Goal: Task Accomplishment & Management: Use online tool/utility

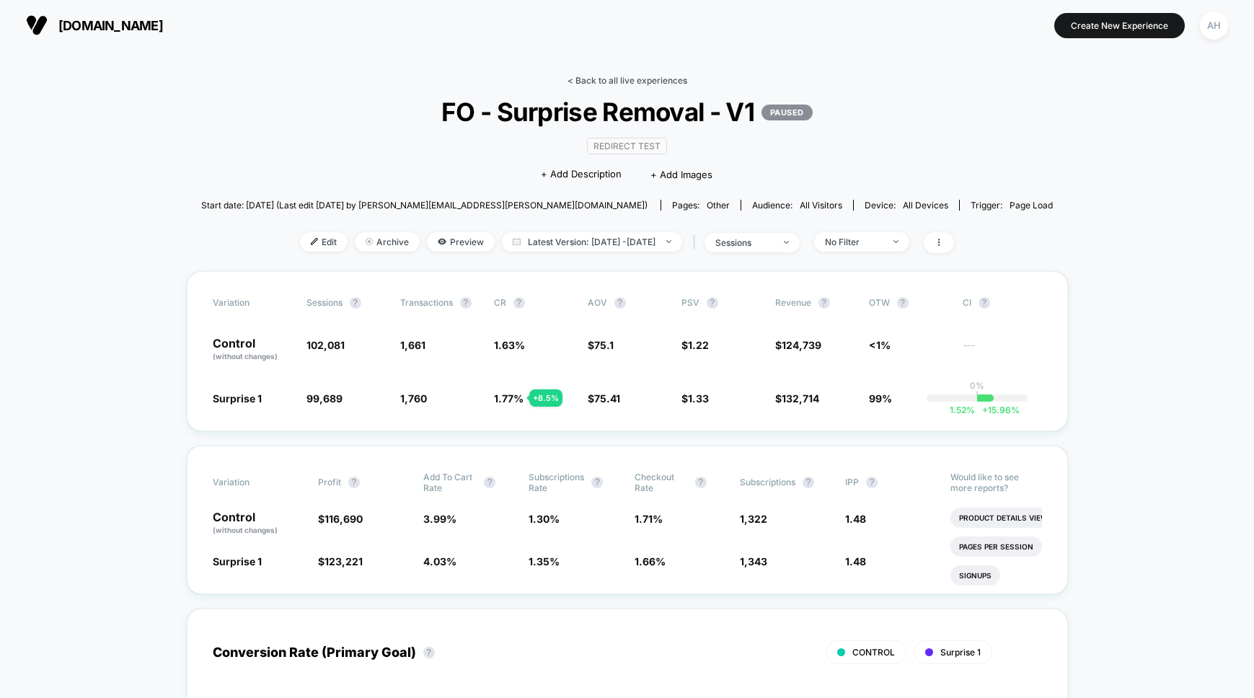
click at [640, 79] on link "< Back to all live experiences" at bounding box center [628, 80] width 120 height 11
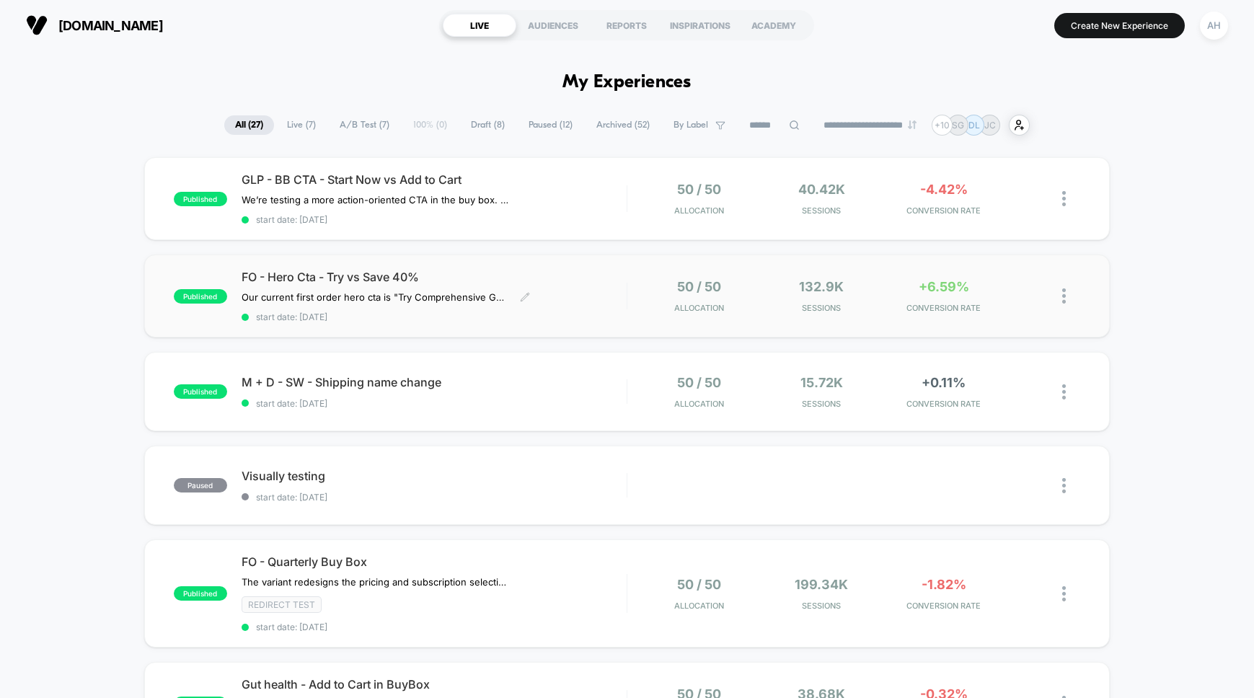
click at [604, 289] on div "FO - Hero Cta - Try vs Save 40% Our current first order hero cta is "Try Compre…" at bounding box center [434, 296] width 385 height 53
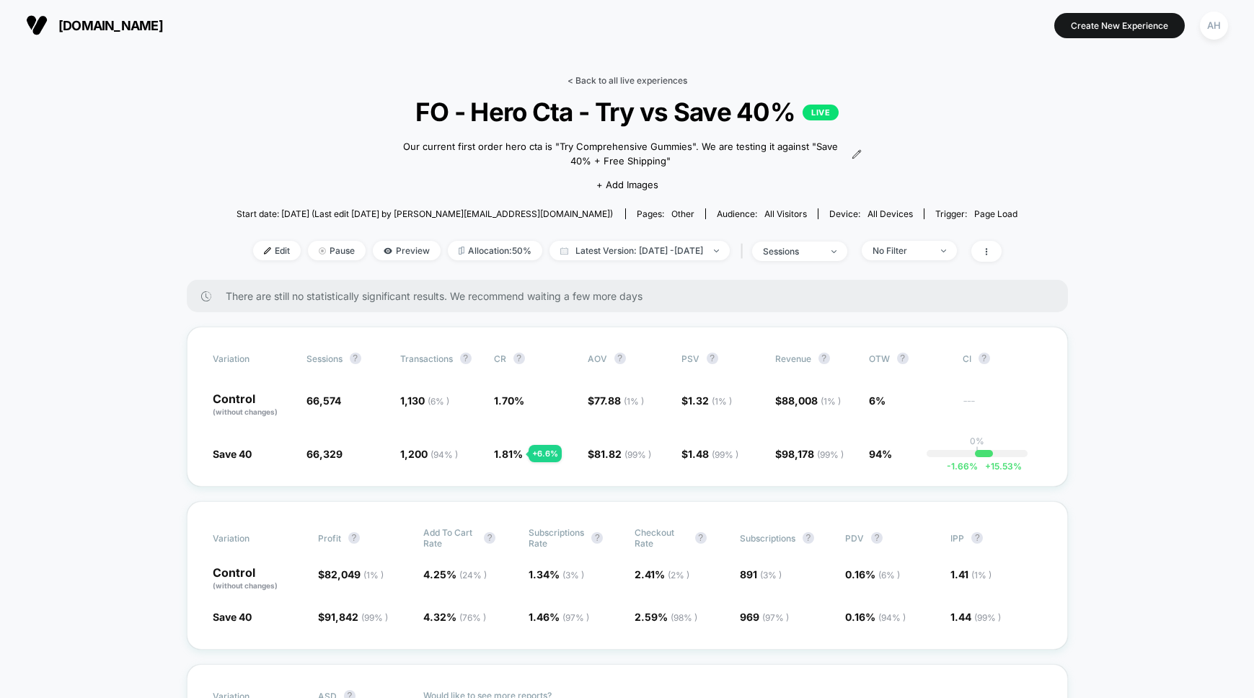
click at [643, 78] on link "< Back to all live experiences" at bounding box center [628, 80] width 120 height 11
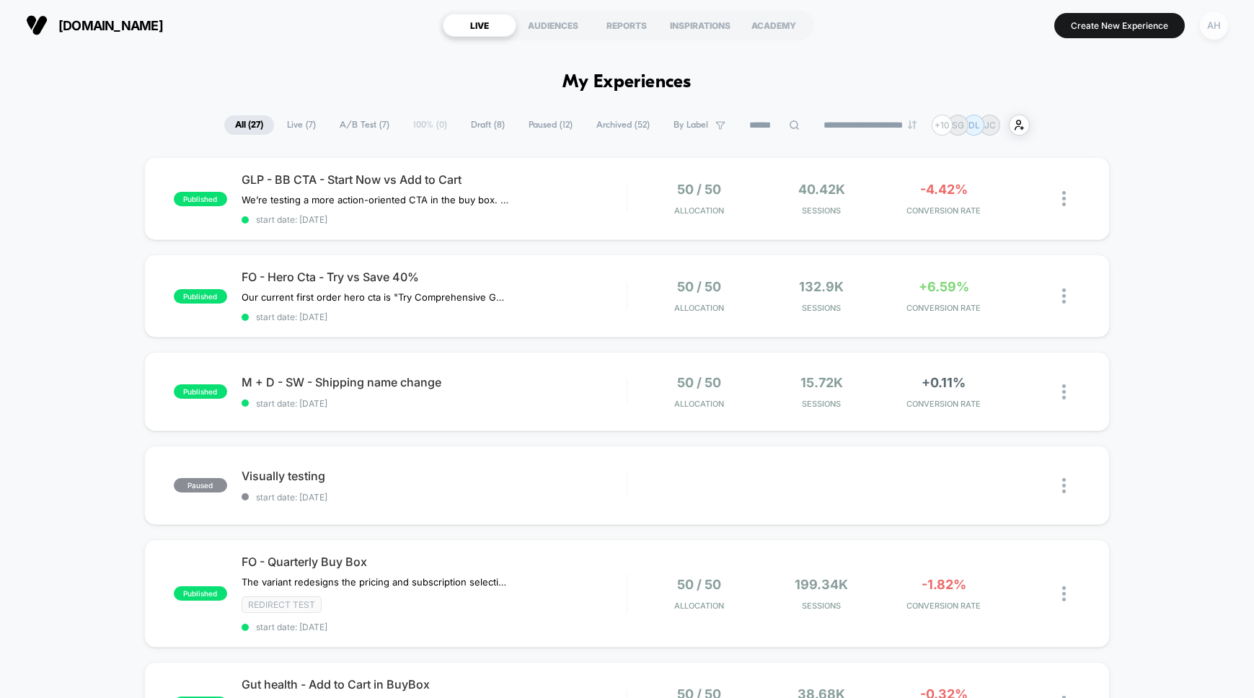
click at [1213, 32] on div "AH" at bounding box center [1214, 26] width 28 height 28
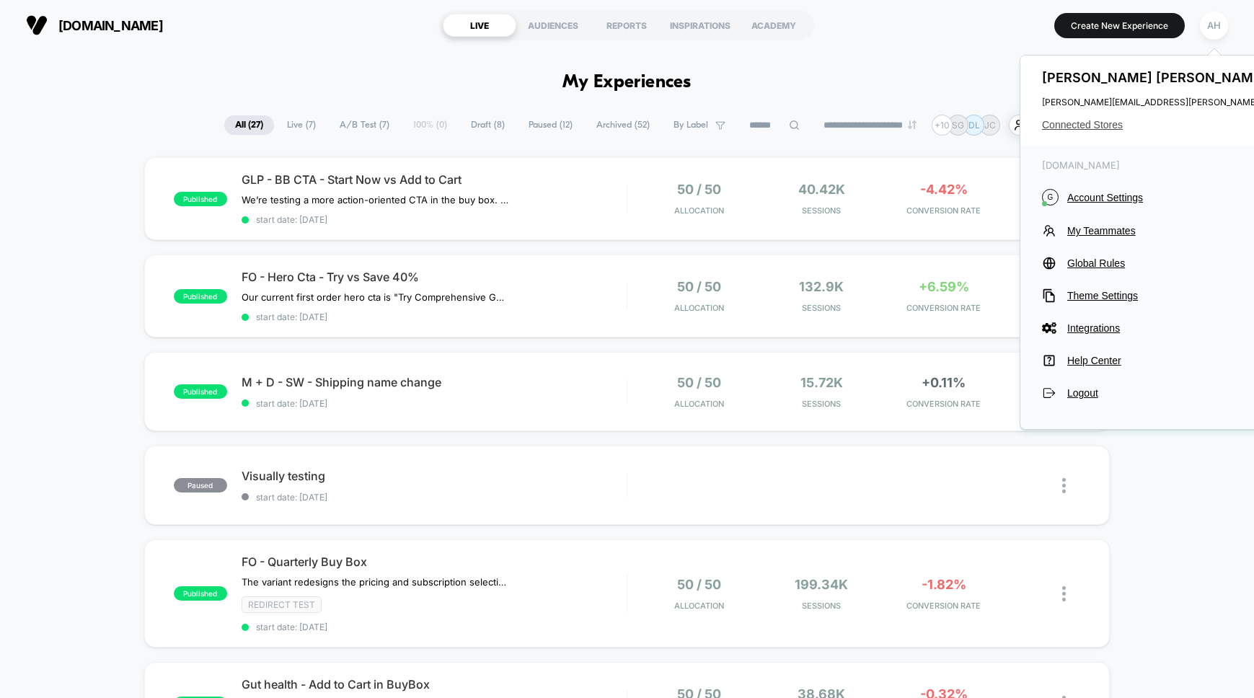
click at [1094, 129] on span "Connected Stores" at bounding box center [1185, 125] width 286 height 12
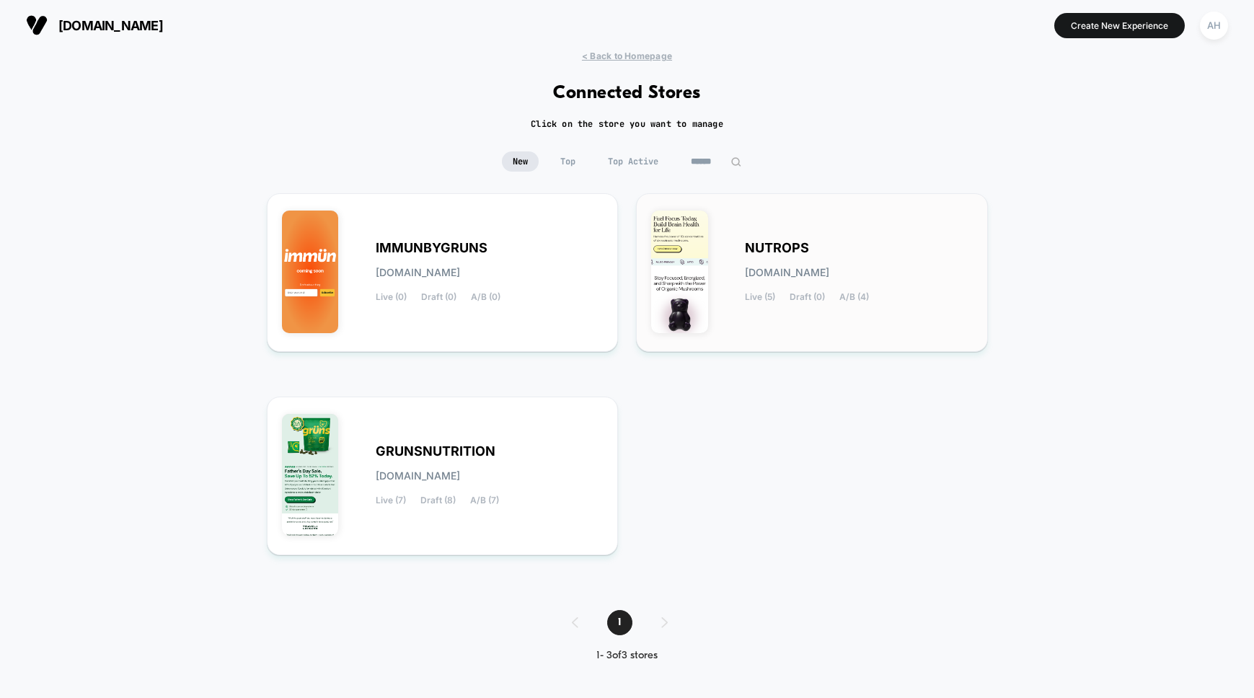
click at [786, 284] on div "NUTROPS [DOMAIN_NAME] Live (5) Draft (0) A/B (4)" at bounding box center [859, 272] width 228 height 59
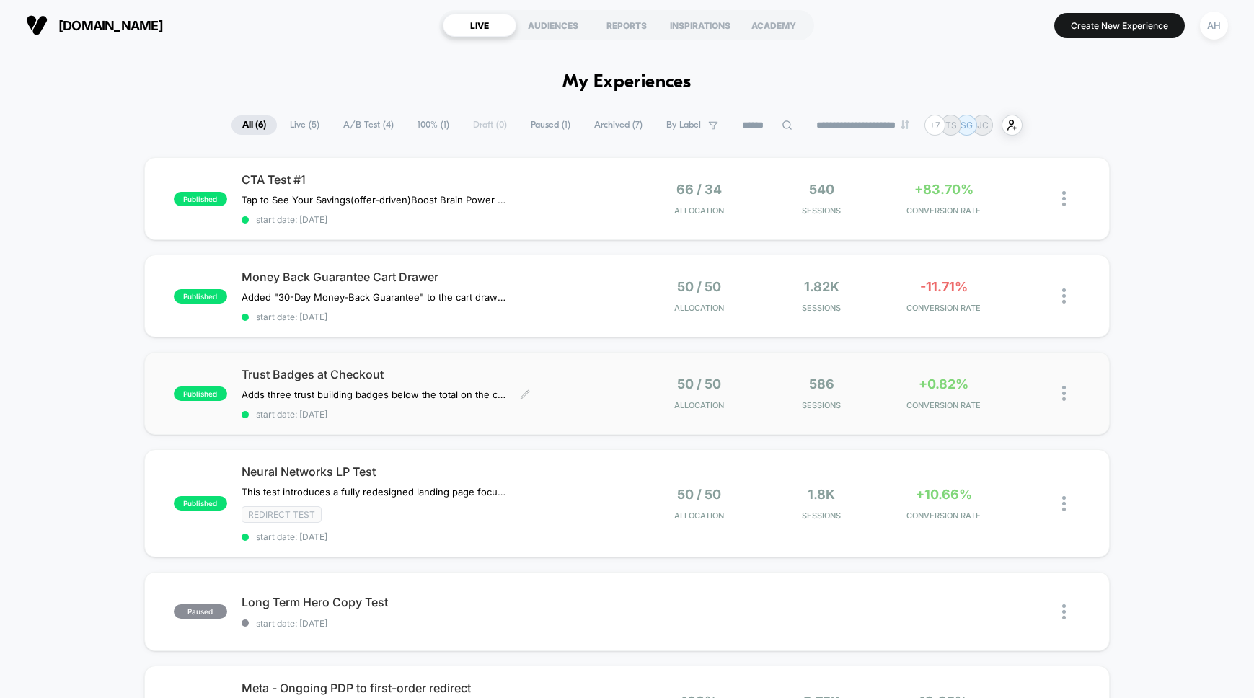
click at [603, 387] on div "Trust Badges at Checkout Adds three trust building badges below the total on th…" at bounding box center [434, 393] width 385 height 53
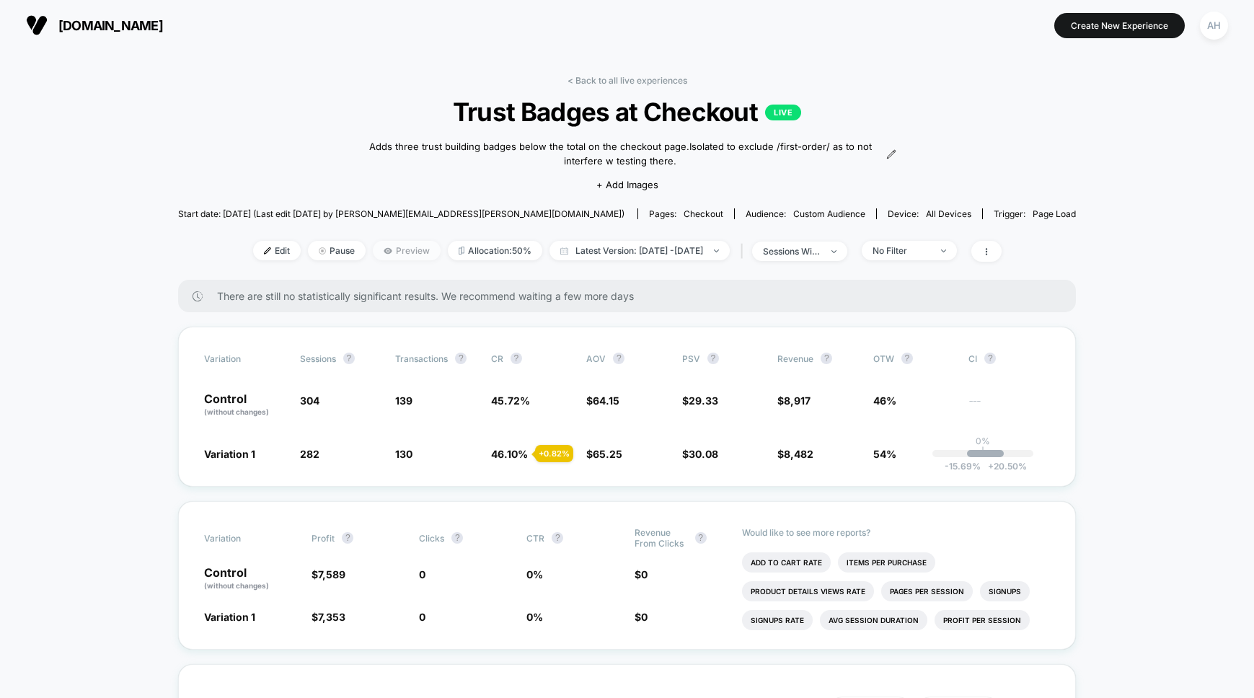
click at [401, 250] on span "Preview" at bounding box center [407, 250] width 68 height 19
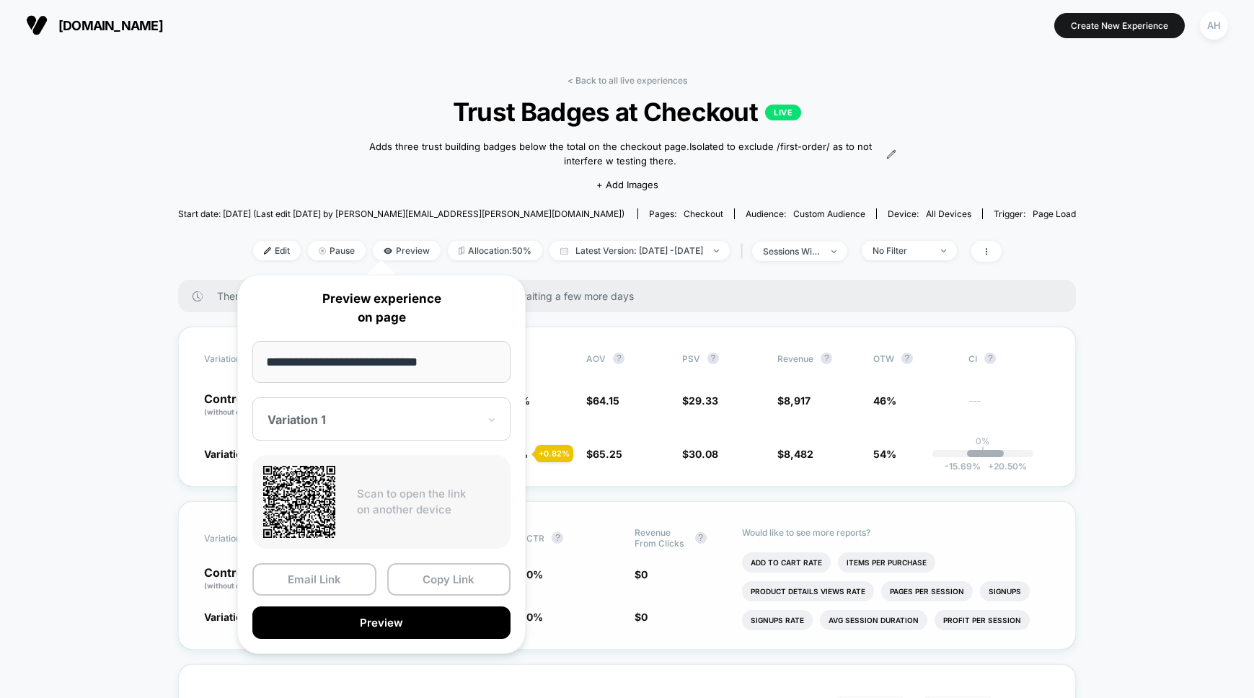
click at [355, 638] on button "Preview" at bounding box center [381, 623] width 258 height 32
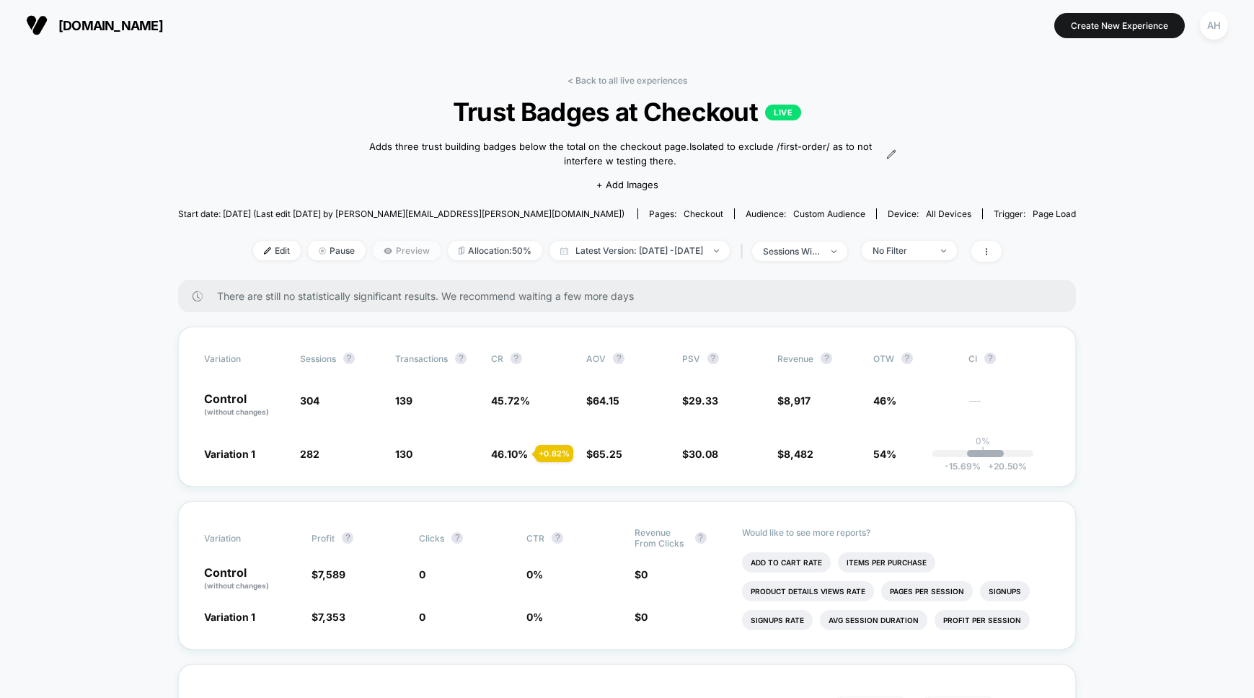
click at [400, 243] on span "Preview" at bounding box center [407, 250] width 68 height 19
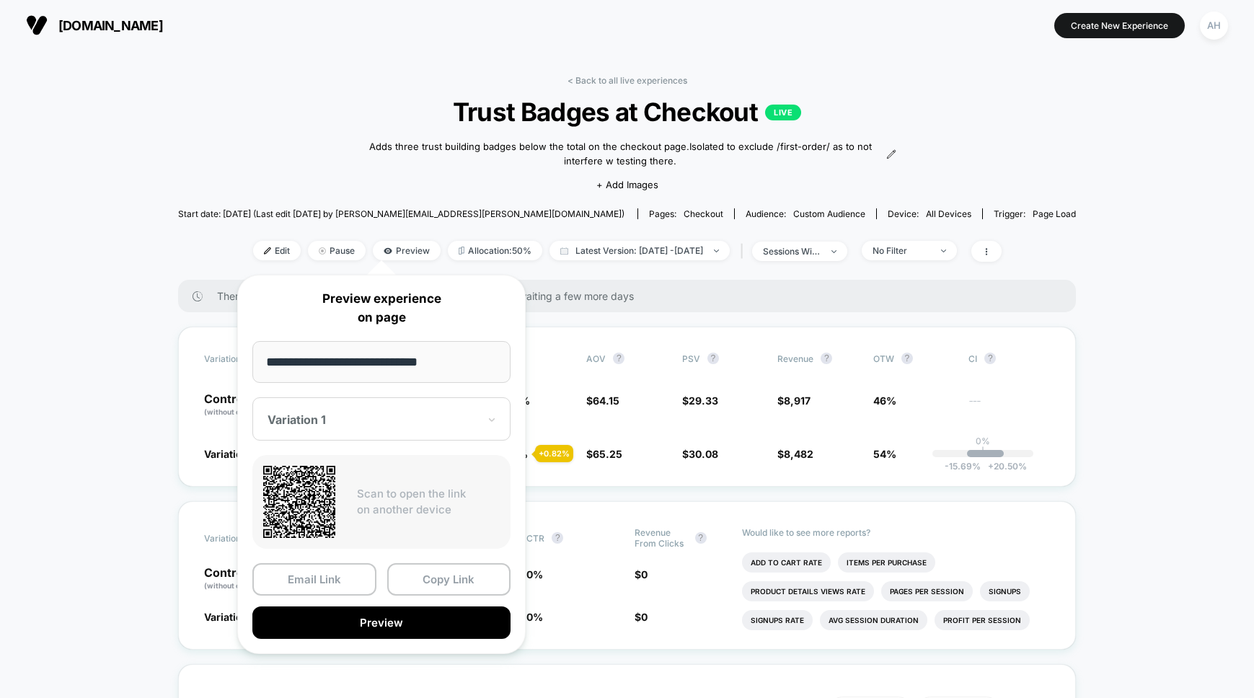
click at [400, 428] on div "Variation 1" at bounding box center [373, 419] width 214 height 17
click at [331, 424] on div at bounding box center [373, 420] width 211 height 14
drag, startPoint x: 384, startPoint y: 625, endPoint x: 239, endPoint y: 208, distance: 441.7
click at [227, 251] on body "[DOMAIN_NAME] Create New Experience AH [DOMAIN_NAME] < Back to all live experie…" at bounding box center [627, 349] width 1254 height 698
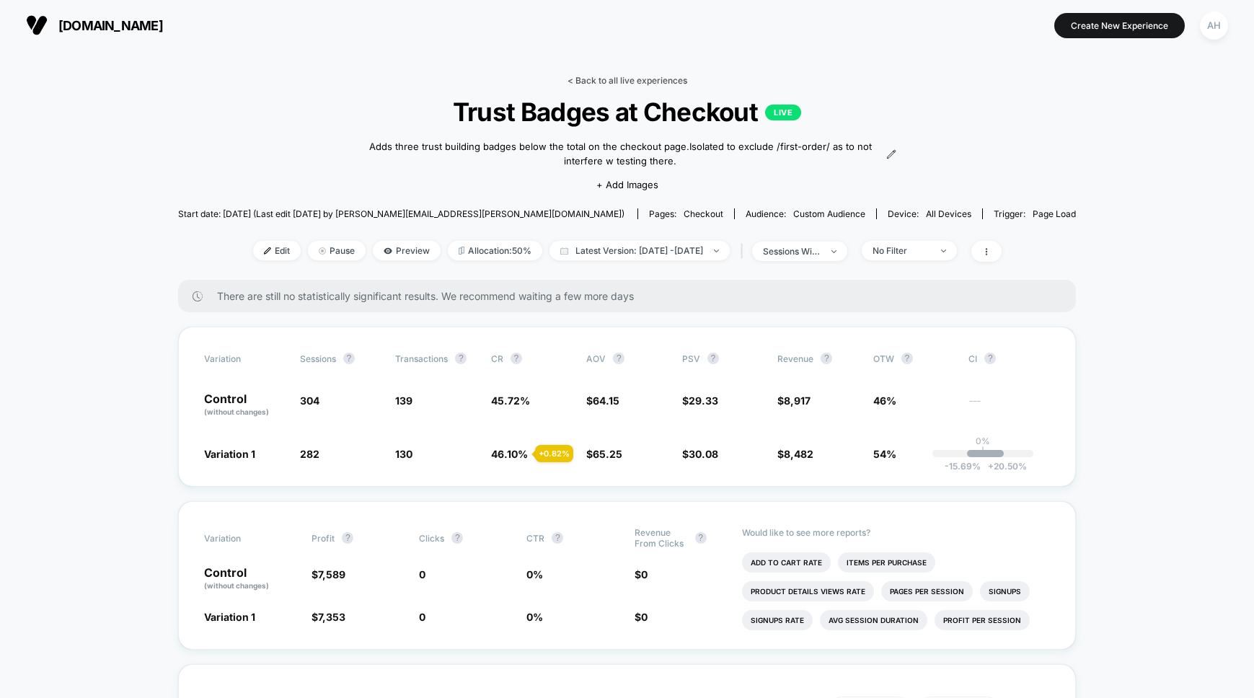
click at [634, 76] on link "< Back to all live experiences" at bounding box center [628, 80] width 120 height 11
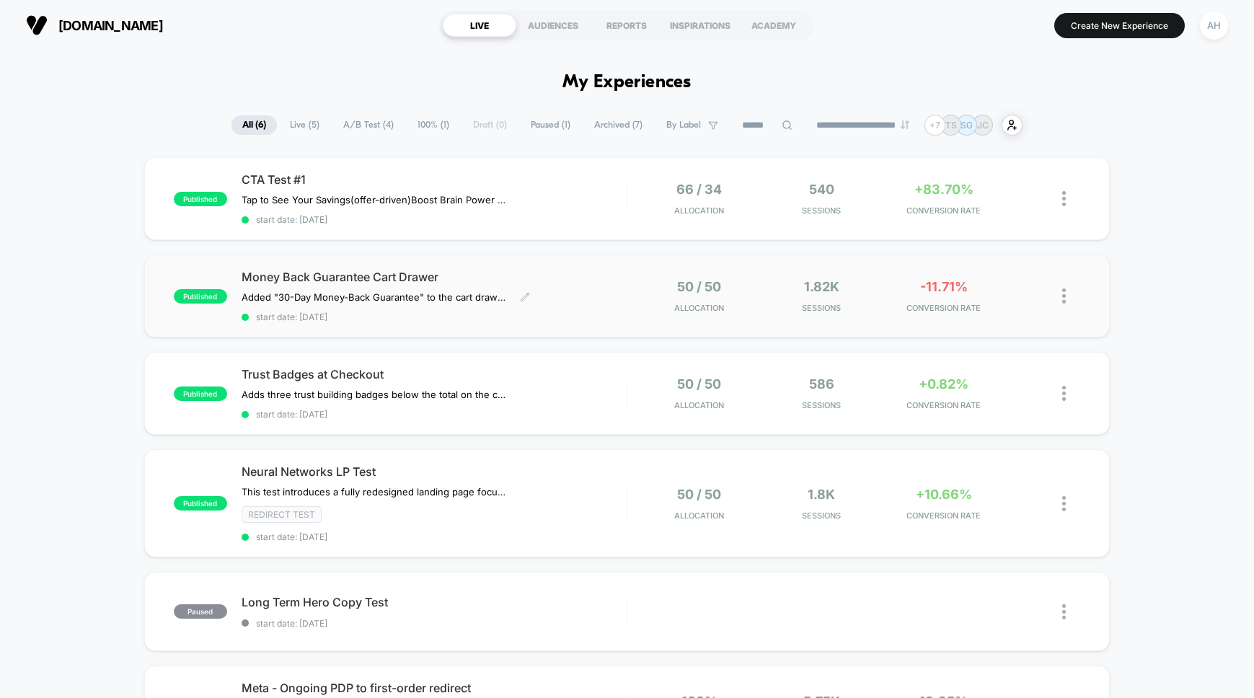
click at [604, 291] on div "Money Back Guarantee Cart Drawer Added "30-Day Money-Back Guarantee" to the car…" at bounding box center [434, 296] width 385 height 53
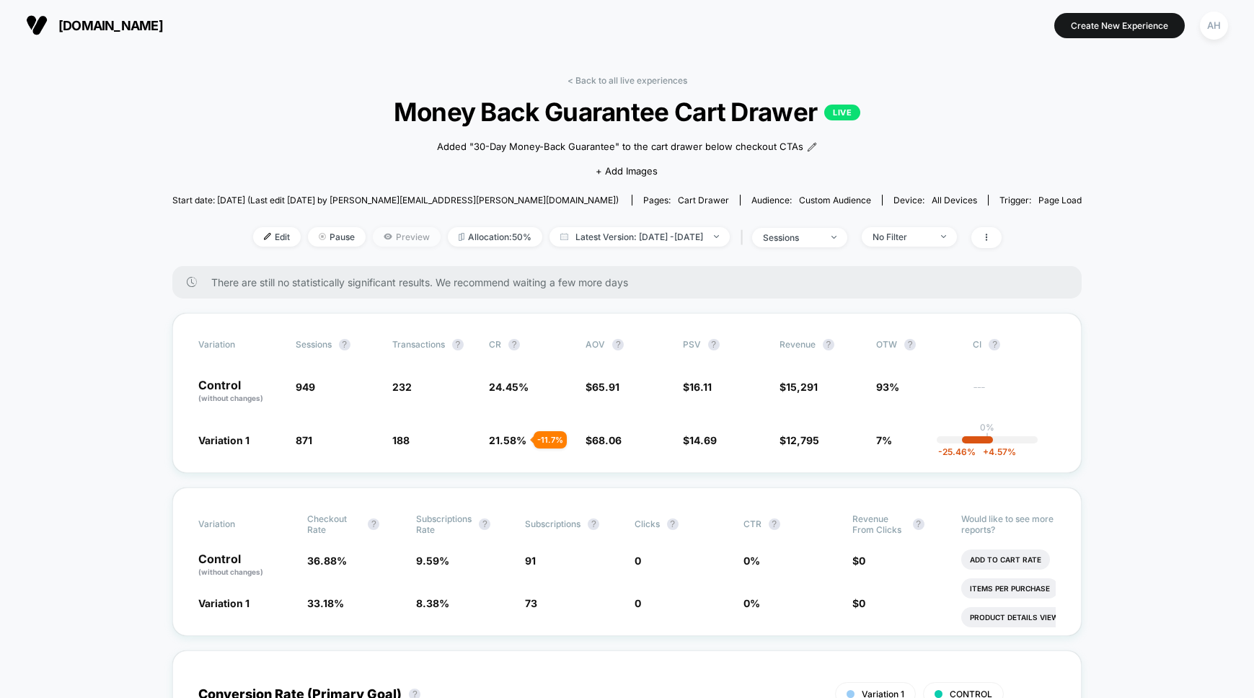
click at [397, 233] on span "Preview" at bounding box center [407, 236] width 68 height 19
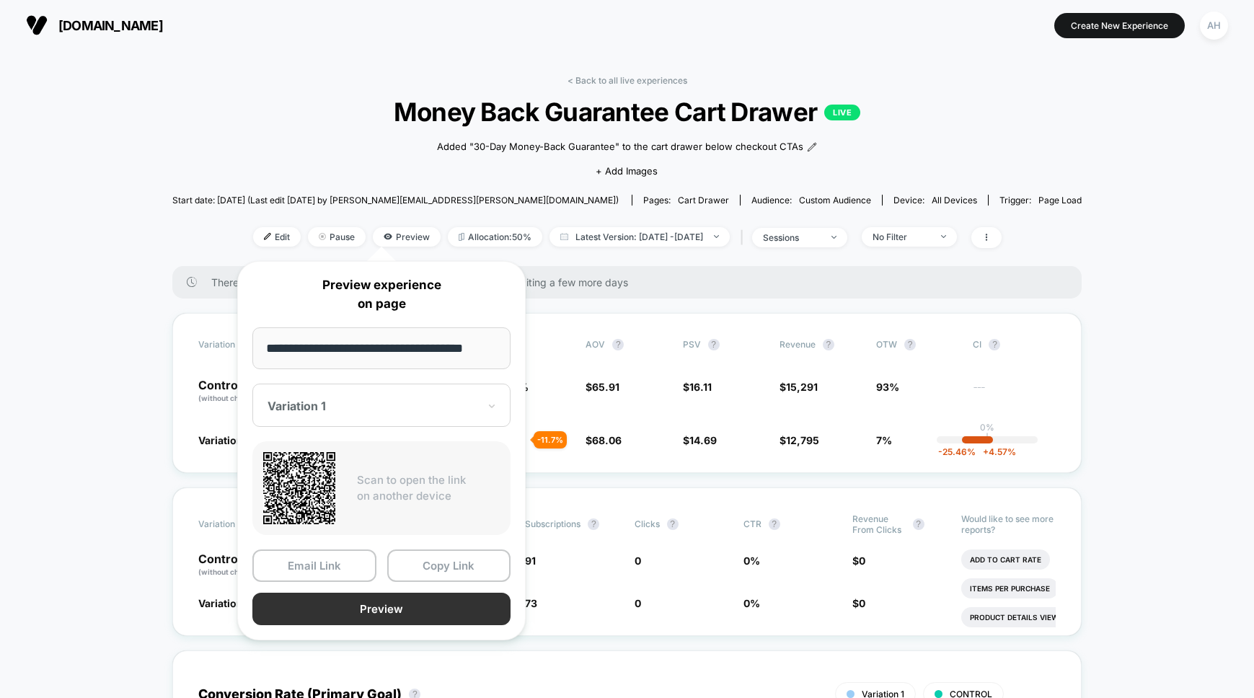
click at [384, 615] on button "Preview" at bounding box center [381, 609] width 258 height 32
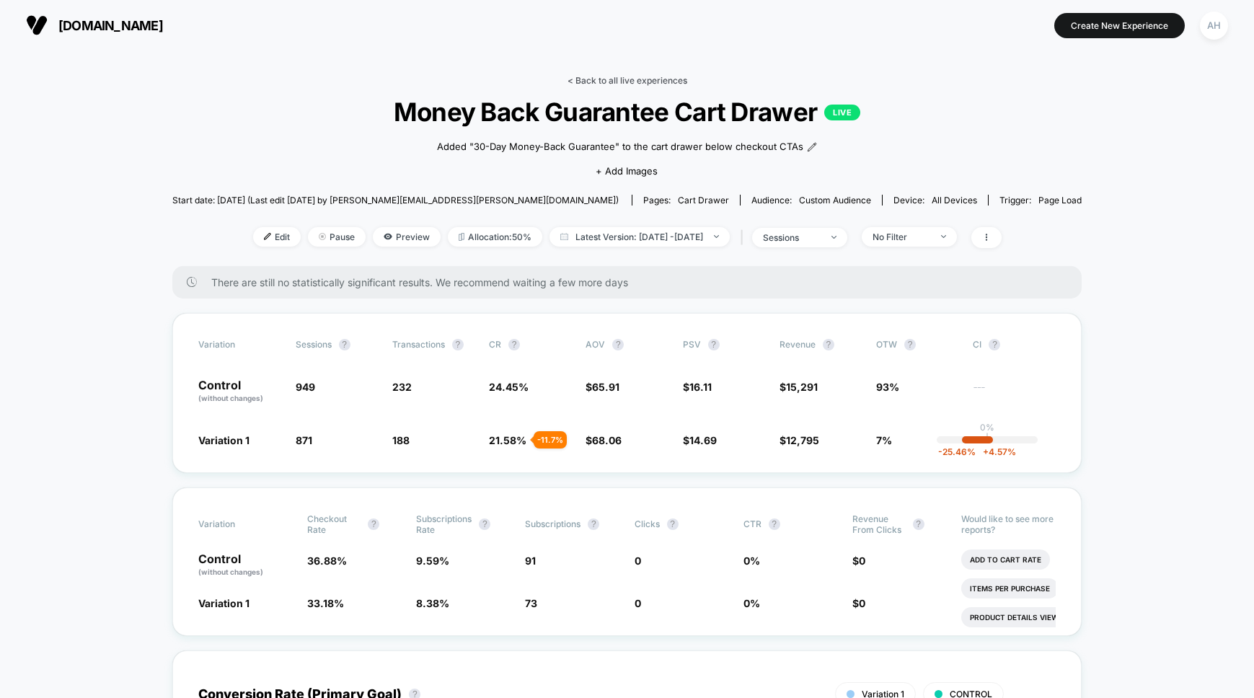
click at [626, 79] on link "< Back to all live experiences" at bounding box center [628, 80] width 120 height 11
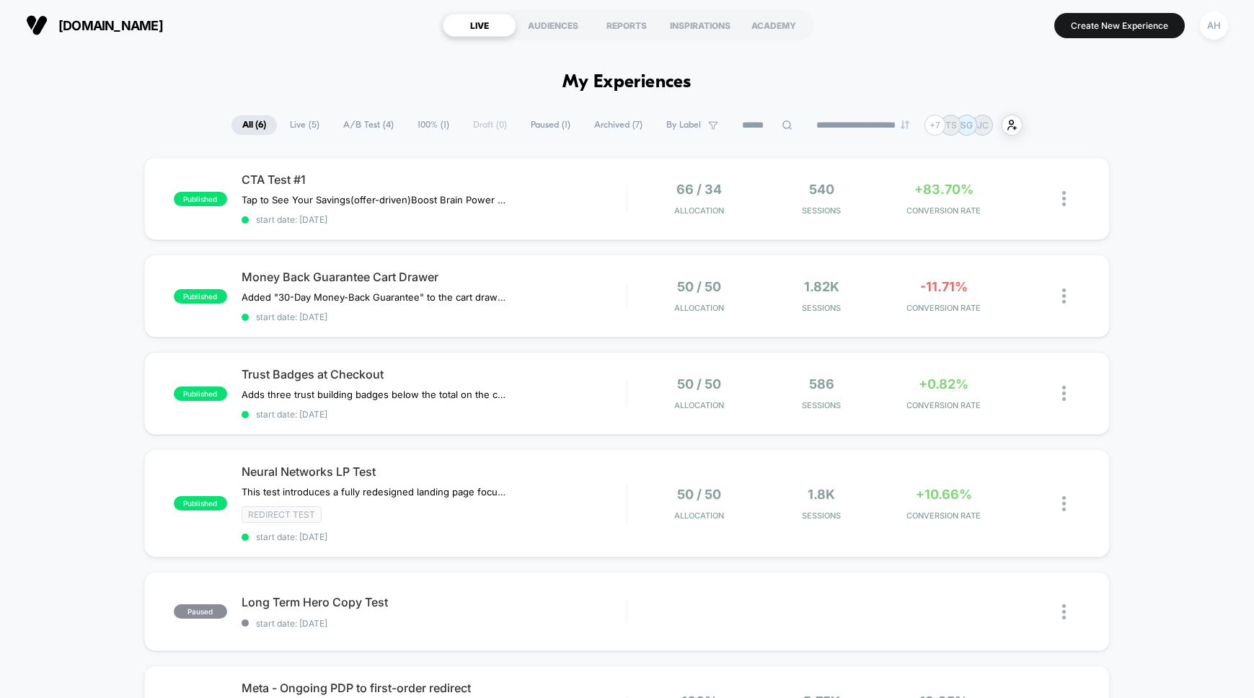
click at [597, 205] on div "CTA Test #1 Tap to See Your Savings (offer-driven) Boost Brain Power Without th…" at bounding box center [434, 198] width 385 height 53
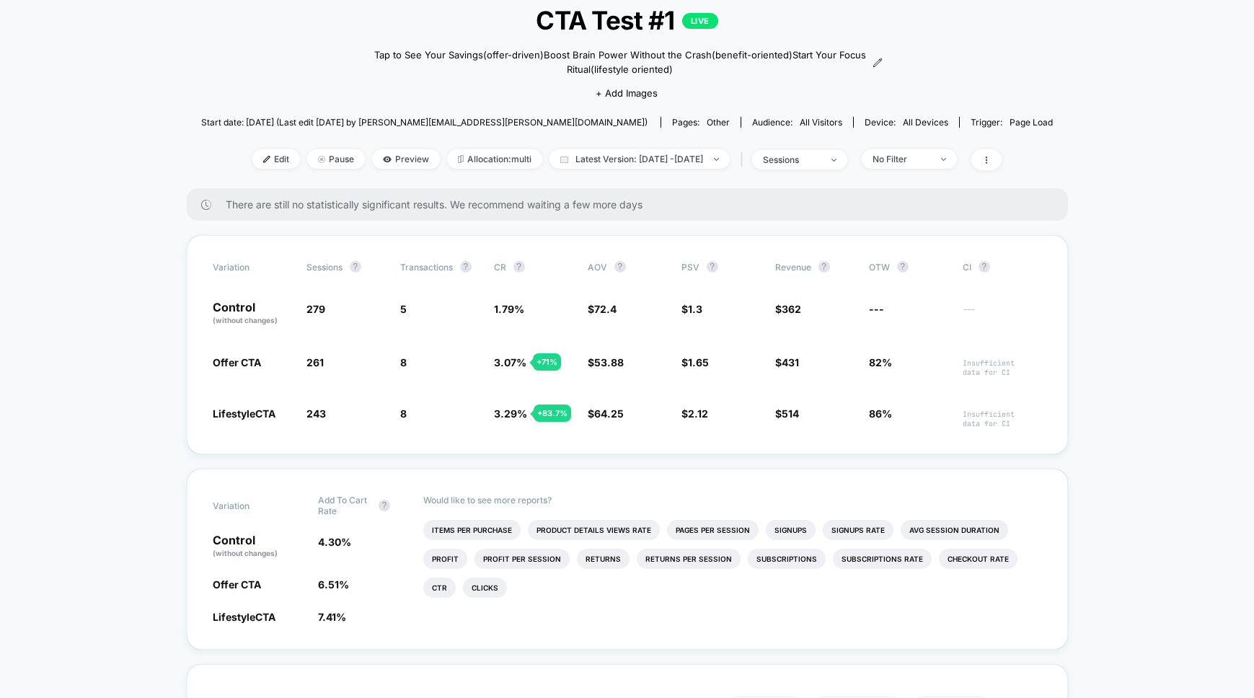
scroll to position [101, 0]
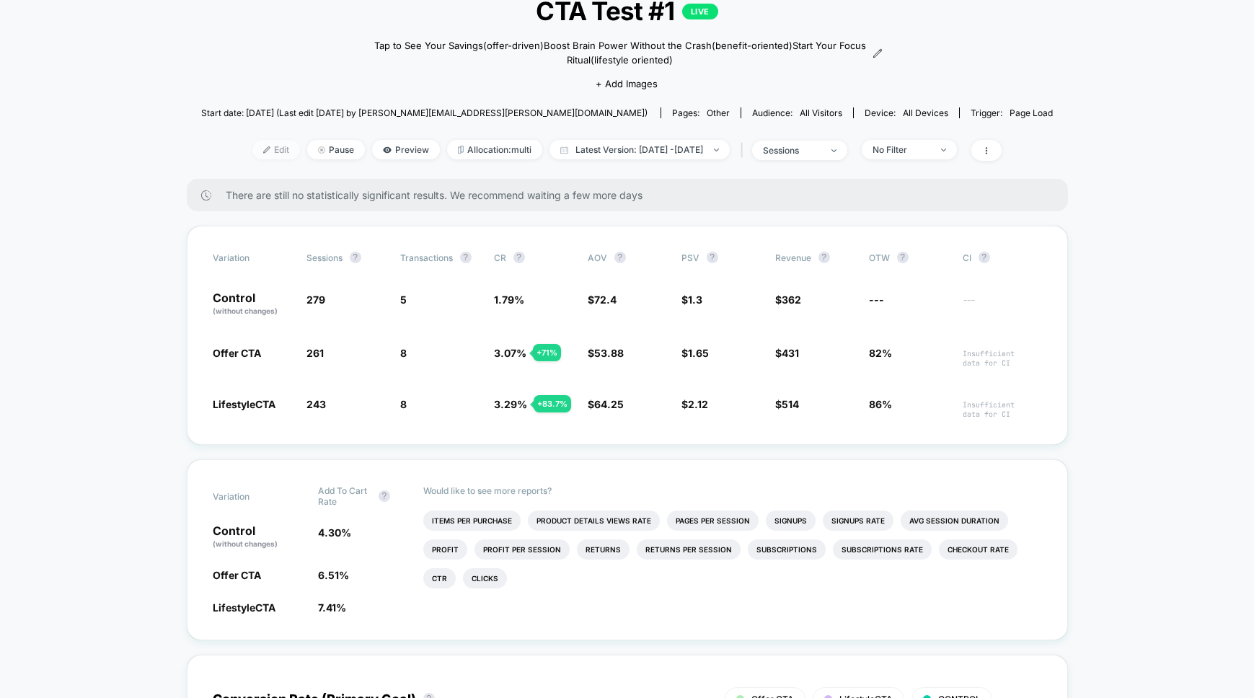
click at [252, 141] on span "Edit" at bounding box center [276, 149] width 48 height 19
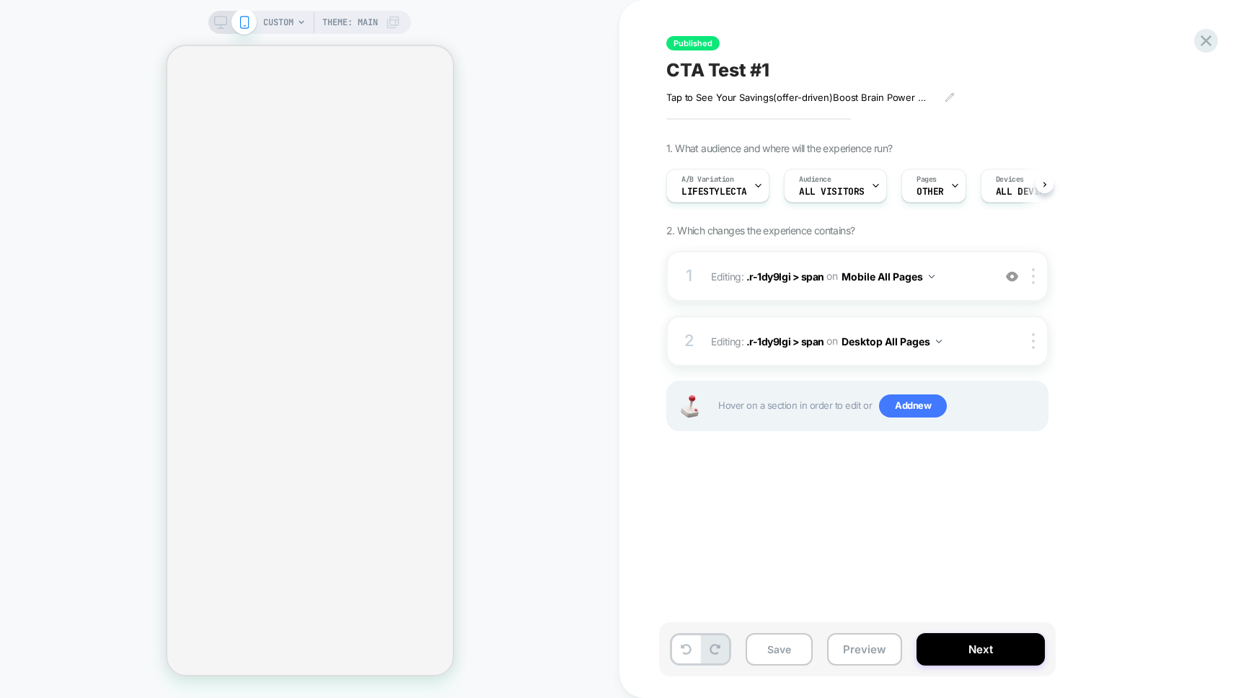
scroll to position [0, 1]
click at [977, 641] on button "Next" at bounding box center [981, 649] width 128 height 32
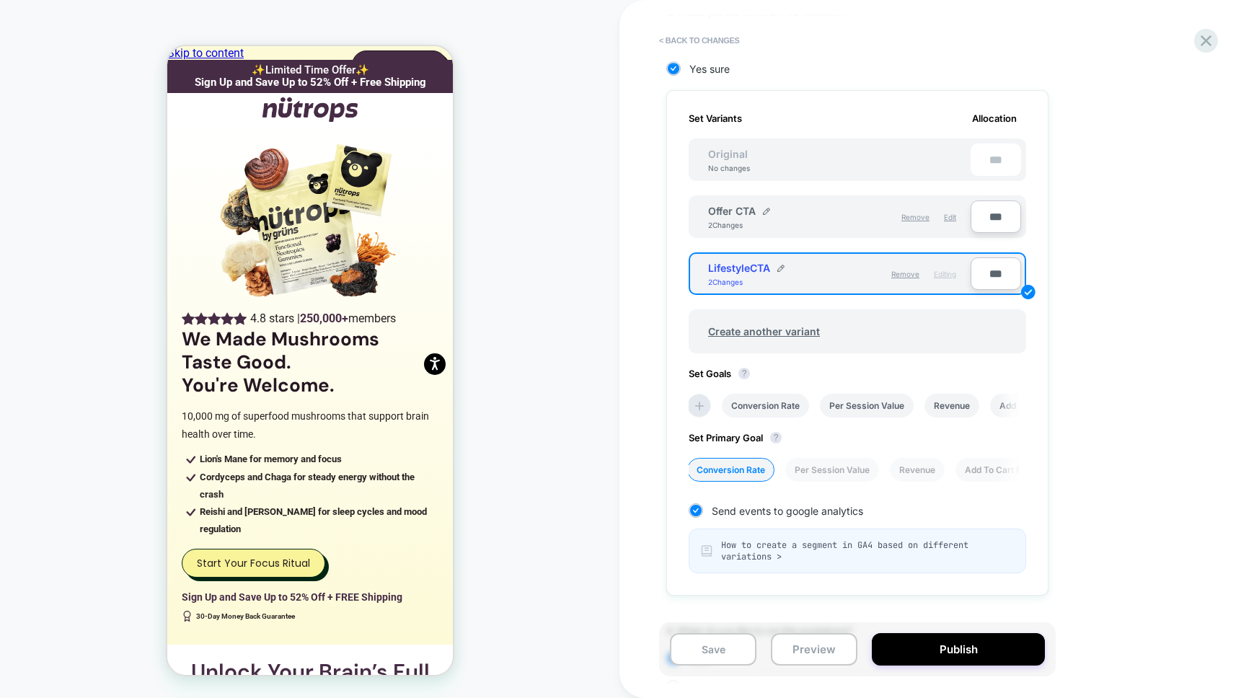
scroll to position [438, 0]
